Goal: Transaction & Acquisition: Subscribe to service/newsletter

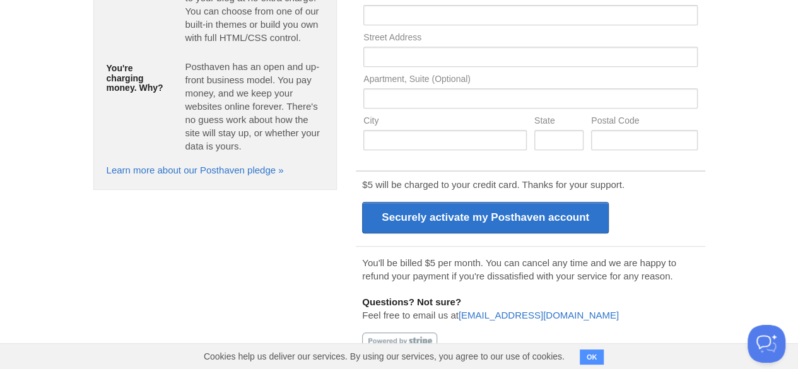
scroll to position [255, 0]
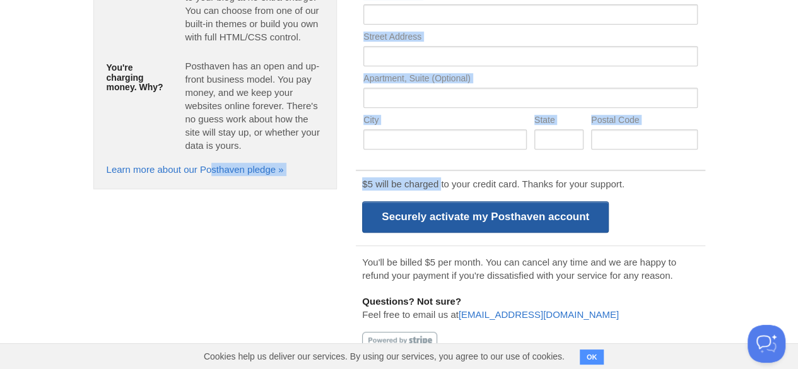
drag, startPoint x: 210, startPoint y: 237, endPoint x: 449, endPoint y: 204, distance: 242.1
click at [449, 204] on div "What are some features Posthaven supports? [GEOGRAPHIC_DATA] is a good safe pla…" at bounding box center [399, 118] width 631 height 504
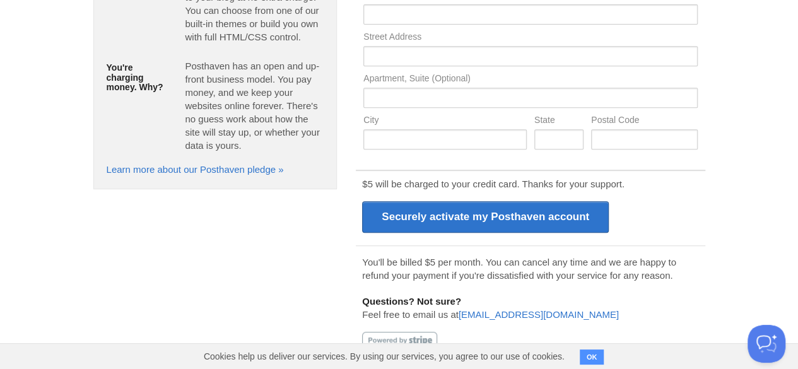
click at [677, 222] on div "$5 will be charged to your credit card. Thanks for your support. Securely activ…" at bounding box center [530, 206] width 349 height 73
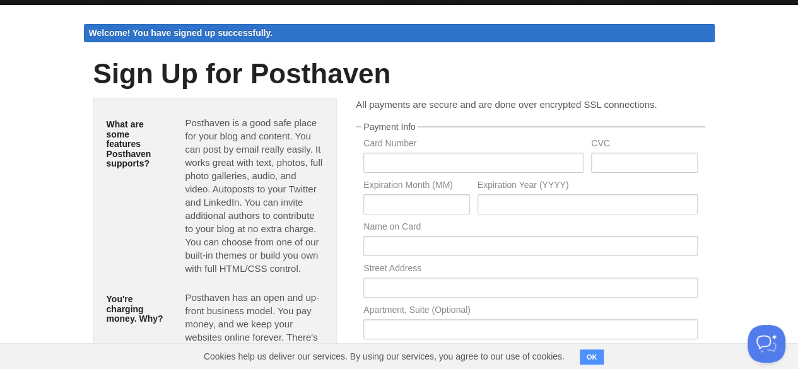
scroll to position [23, 0]
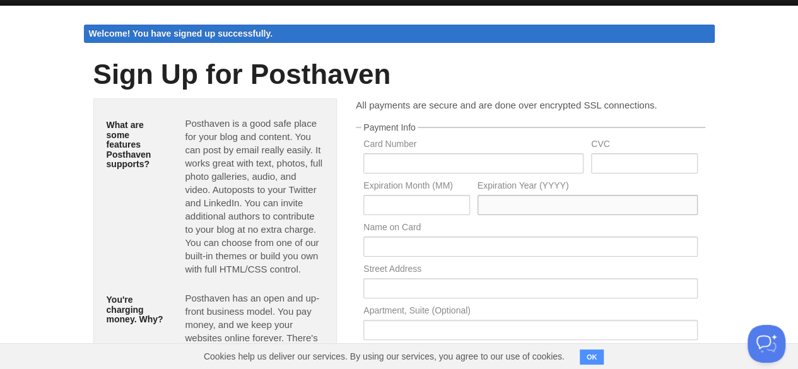
click at [588, 210] on input "text" at bounding box center [588, 205] width 220 height 20
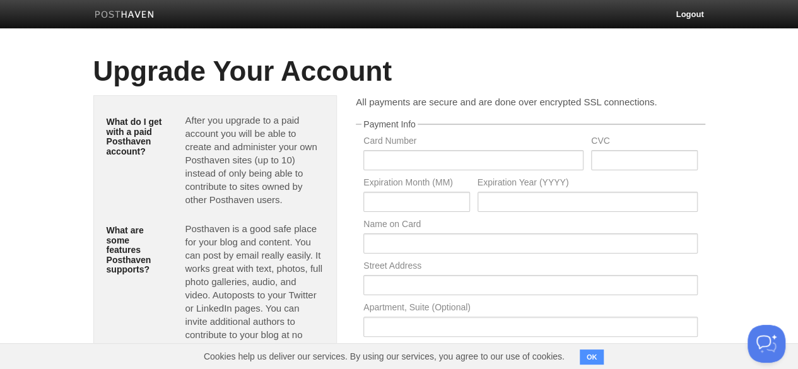
scroll to position [213, 0]
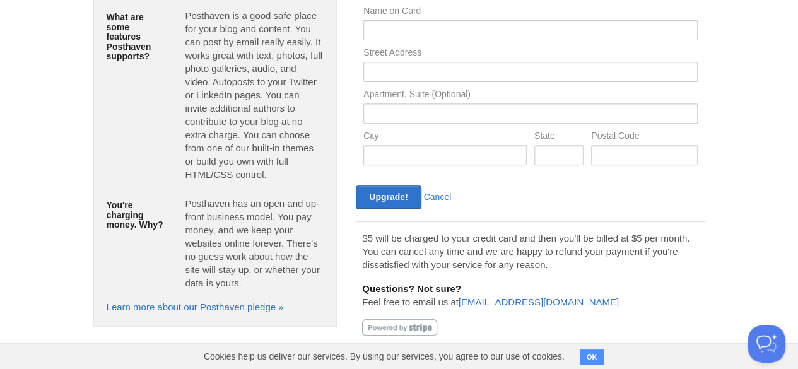
drag, startPoint x: 280, startPoint y: 302, endPoint x: 284, endPoint y: 254, distance: 48.1
click at [284, 254] on div "What do I get with a paid Posthaven account? After you upgrade to a paid accoun…" at bounding box center [215, 104] width 244 height 445
